Goal: Task Accomplishment & Management: Use online tool/utility

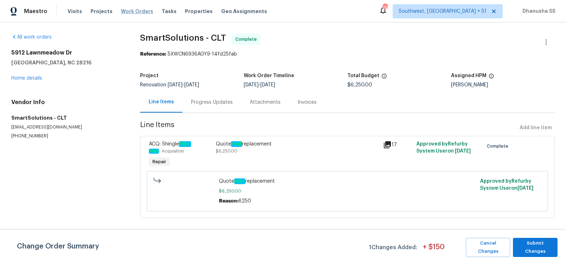
click at [133, 13] on span "Work Orders" at bounding box center [137, 11] width 32 height 7
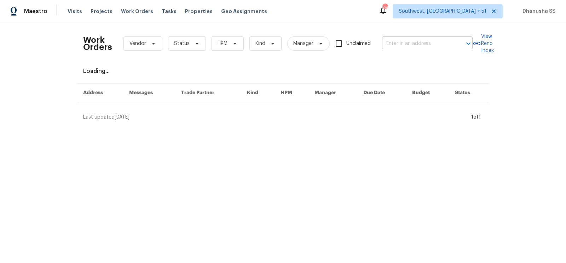
click at [412, 40] on input "text" at bounding box center [417, 43] width 71 height 11
paste input "[STREET_ADDRESS]"
type input "[STREET_ADDRESS]"
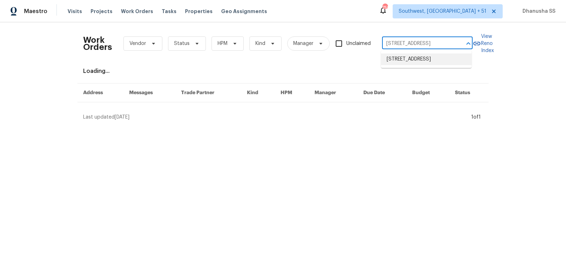
click at [411, 58] on li "[STREET_ADDRESS]" at bounding box center [426, 59] width 91 height 12
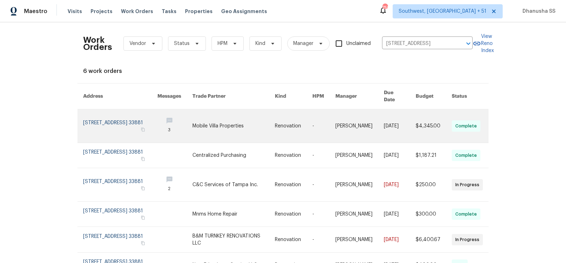
click at [290, 115] on link at bounding box center [294, 125] width 38 height 33
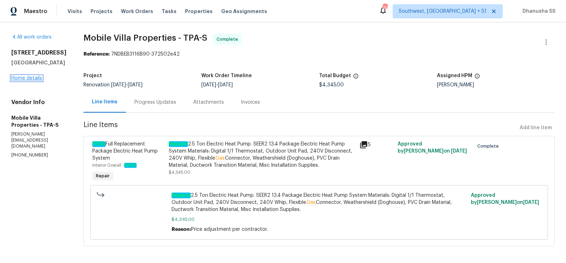
click at [29, 81] on link "Home details" at bounding box center [26, 78] width 31 height 5
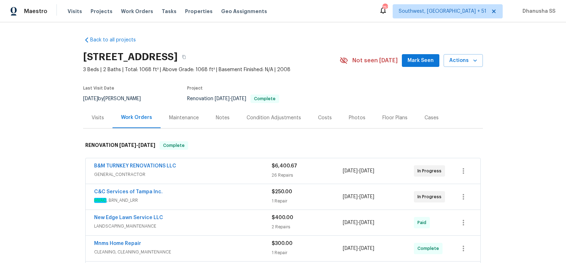
click at [97, 119] on div "Visits" at bounding box center [97, 117] width 29 height 21
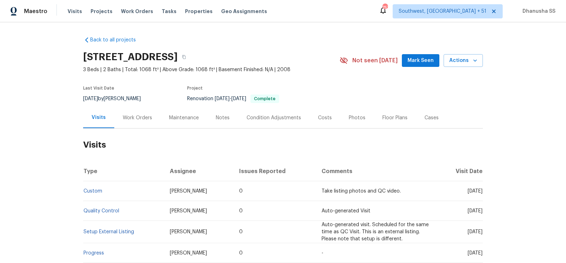
scroll to position [94, 0]
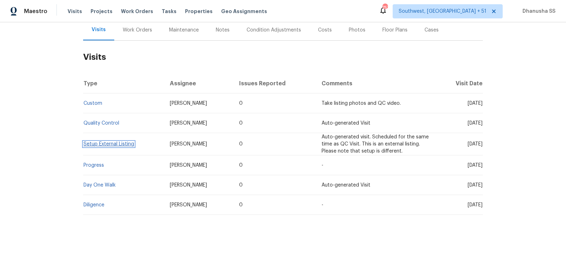
click at [98, 143] on link "Setup External Listing" at bounding box center [109, 144] width 51 height 5
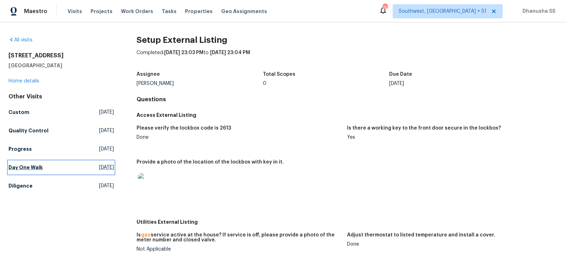
click at [65, 166] on link "Day One Walk [DATE]" at bounding box center [60, 167] width 105 height 13
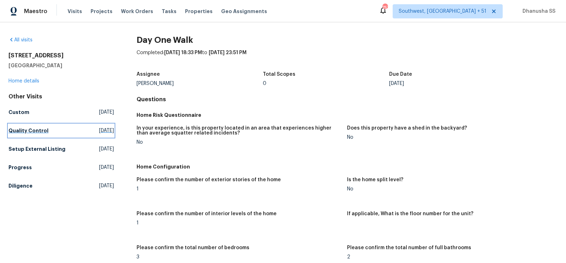
click at [102, 125] on link "Quality Control [DATE]" at bounding box center [60, 130] width 105 height 13
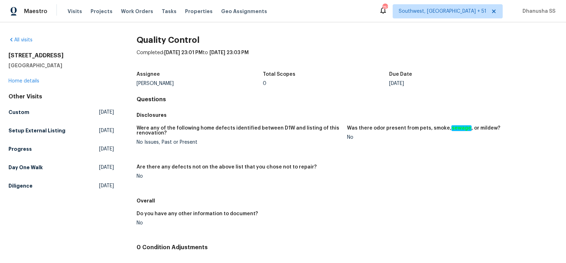
scroll to position [56, 0]
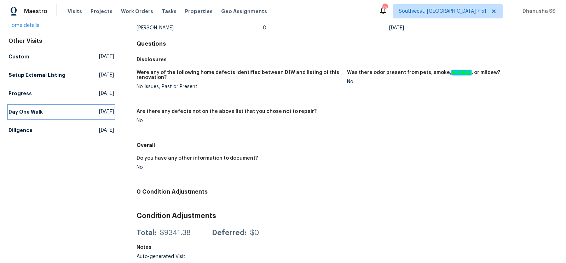
click at [109, 110] on span "[DATE]" at bounding box center [106, 111] width 15 height 7
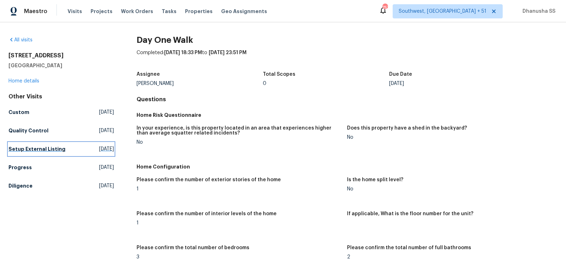
click at [99, 147] on span "[DATE]" at bounding box center [106, 148] width 15 height 7
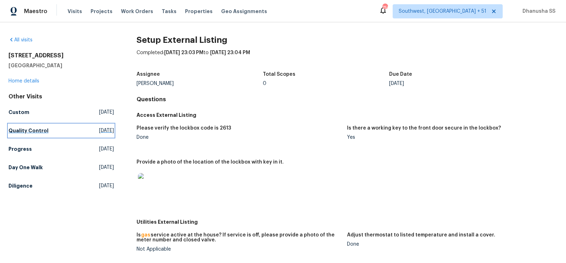
click at [99, 132] on span "[DATE]" at bounding box center [106, 130] width 15 height 7
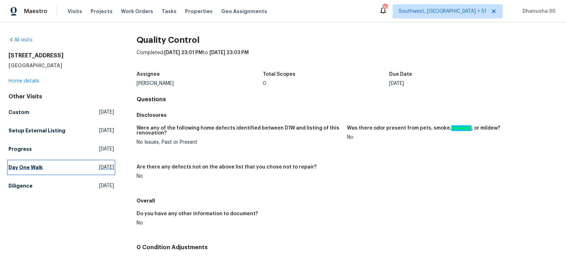
click at [99, 169] on span "[DATE]" at bounding box center [106, 167] width 15 height 7
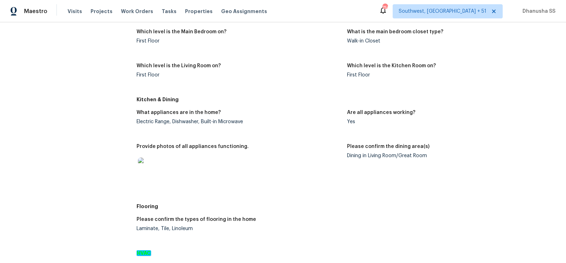
scroll to position [292, 0]
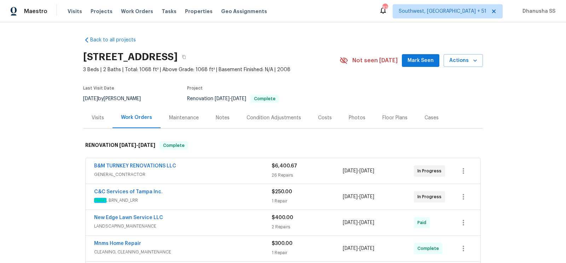
scroll to position [165, 0]
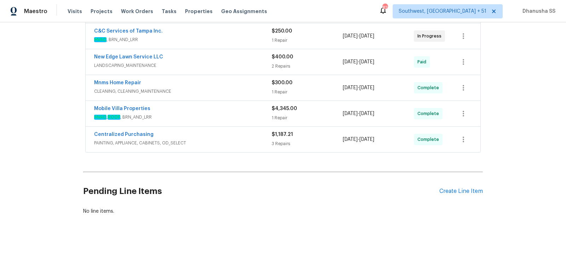
click at [241, 139] on div "Centralized Purchasing" at bounding box center [183, 135] width 178 height 8
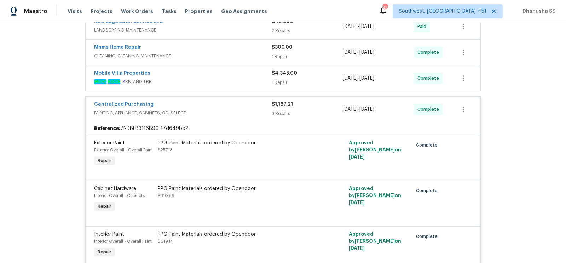
click at [252, 116] on span "PAINTING, APPLIANCE, CABINETS, OD_SELECT" at bounding box center [183, 112] width 178 height 7
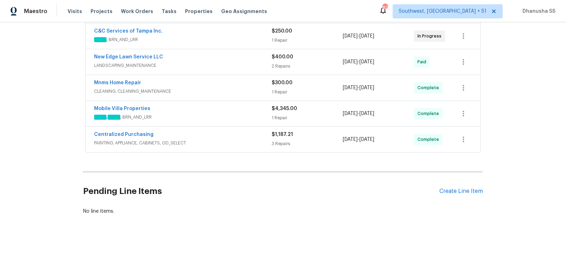
click at [245, 115] on span "HVAC , ROOF , BRN_AND_LRR" at bounding box center [183, 117] width 178 height 7
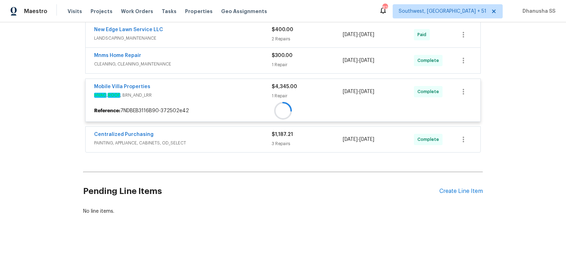
scroll to position [192, 0]
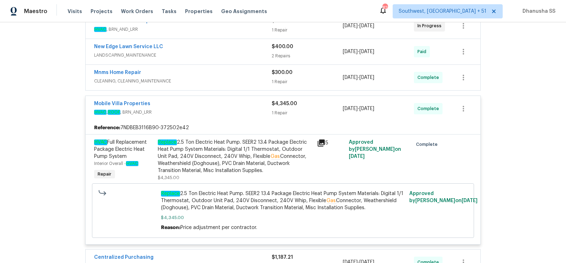
click at [253, 78] on div "Mnms Home Repair" at bounding box center [183, 73] width 178 height 8
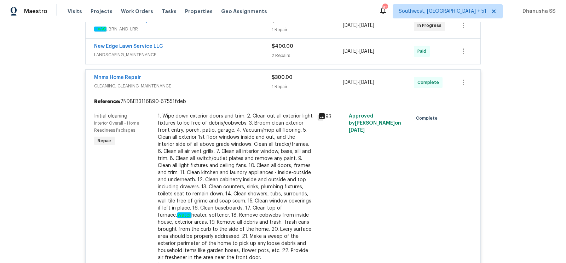
scroll to position [154, 0]
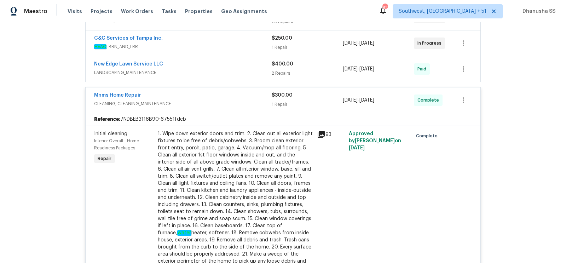
click at [238, 107] on span "CLEANING, CLEANING_MAINTENANCE" at bounding box center [183, 103] width 178 height 7
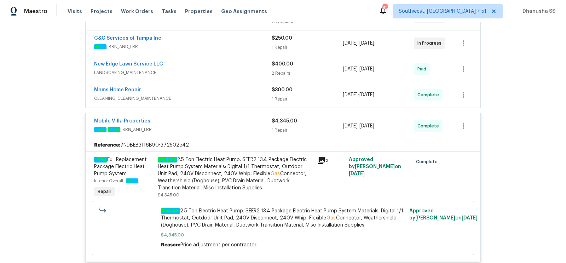
click at [241, 76] on span "LANDSCAPING_MAINTENANCE" at bounding box center [183, 72] width 178 height 7
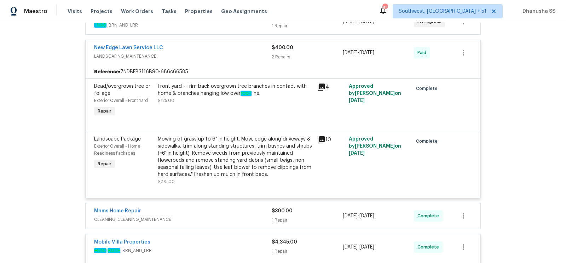
scroll to position [152, 0]
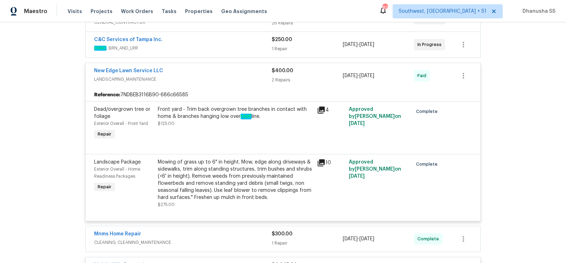
click at [241, 84] on div "New Edge Lawn Service LLC LANDSCAPING_MAINTENANCE" at bounding box center [183, 75] width 178 height 17
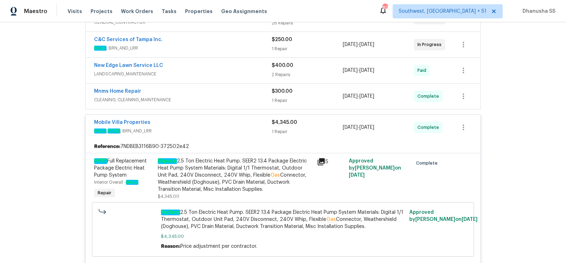
scroll to position [80, 0]
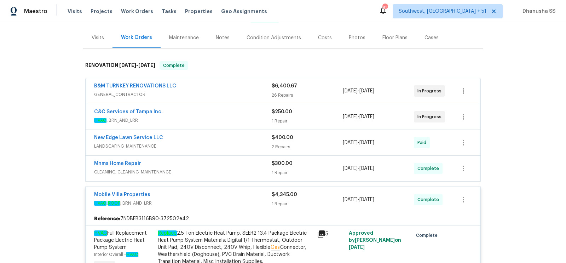
click at [237, 124] on span "HVAC , BRN_AND_LRR" at bounding box center [183, 120] width 178 height 7
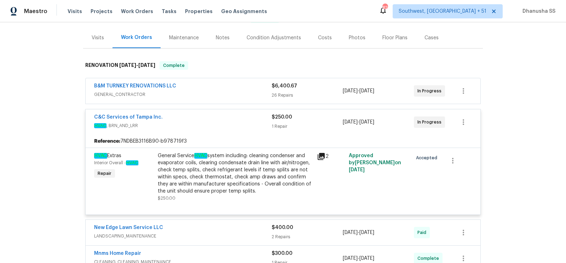
click at [237, 122] on div "C&C Services of Tampa Inc." at bounding box center [183, 118] width 178 height 8
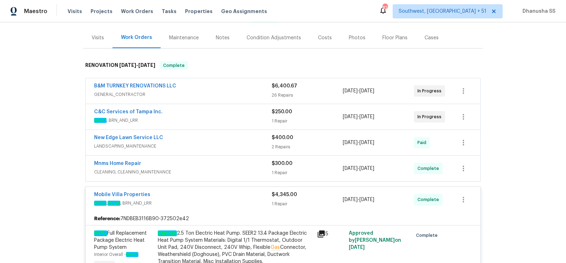
click at [247, 98] on span "GENERAL_CONTRACTOR" at bounding box center [183, 94] width 178 height 7
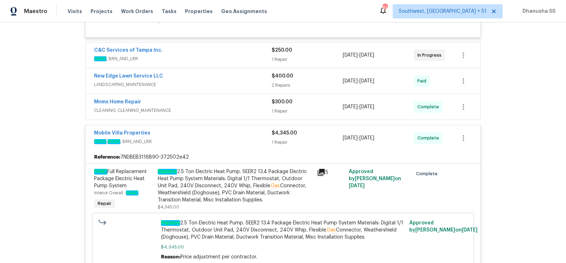
scroll to position [1546, 0]
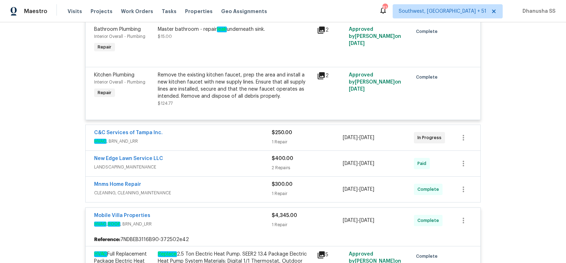
click at [239, 56] on div "Master bathroom - repair leak underneath sink. $15.00" at bounding box center [235, 40] width 159 height 33
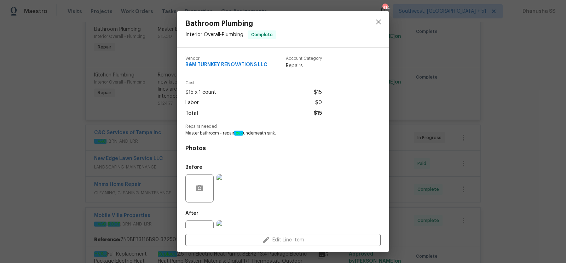
drag, startPoint x: 223, startPoint y: 133, endPoint x: 284, endPoint y: 133, distance: 60.2
click at [284, 133] on span "Master bathroom - repair leak underneath sink." at bounding box center [273, 133] width 176 height 6
drag, startPoint x: 224, startPoint y: 135, endPoint x: 292, endPoint y: 135, distance: 68.0
click at [292, 135] on span "Master bathroom - repair leak underneath sink." at bounding box center [273, 133] width 176 height 6
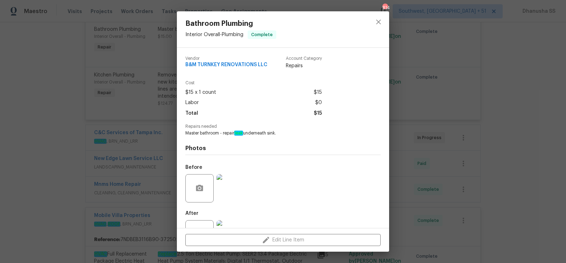
copy span "repair leak underneath sink."
click at [385, 14] on div at bounding box center [378, 29] width 21 height 36
click at [379, 22] on icon "close" at bounding box center [378, 21] width 5 height 5
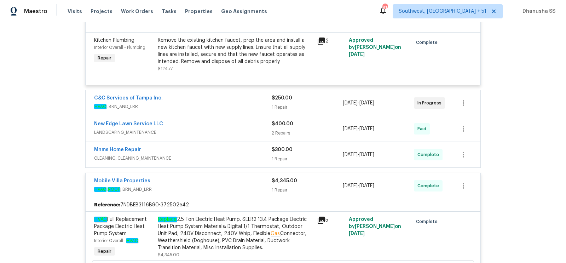
scroll to position [1592, 0]
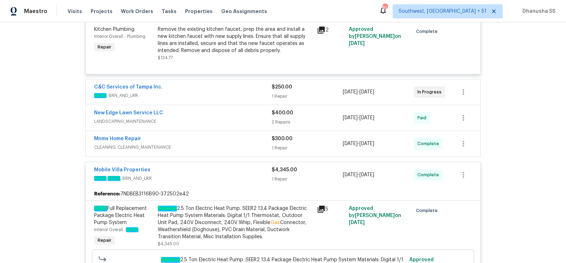
click at [253, 151] on span "CLEANING, CLEANING_MAINTENANCE" at bounding box center [183, 147] width 178 height 7
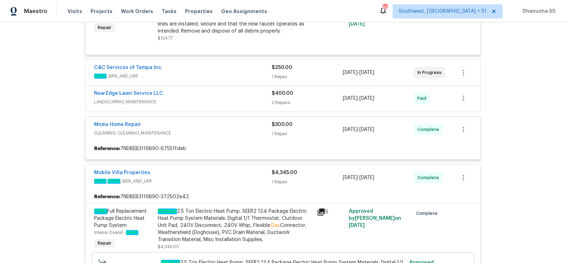
scroll to position [1621, 0]
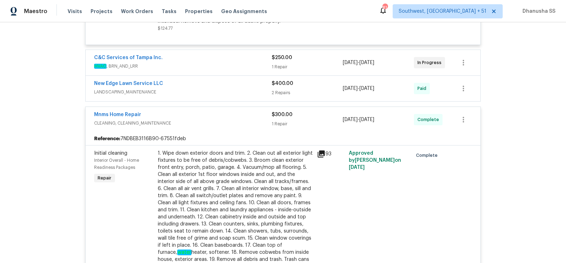
click at [255, 88] on div "New Edge Lawn Service LLC" at bounding box center [183, 84] width 178 height 8
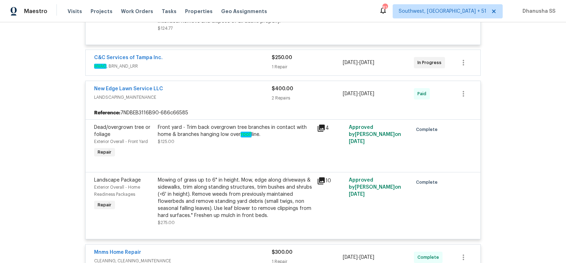
scroll to position [1699, 0]
